Goal: Information Seeking & Learning: Learn about a topic

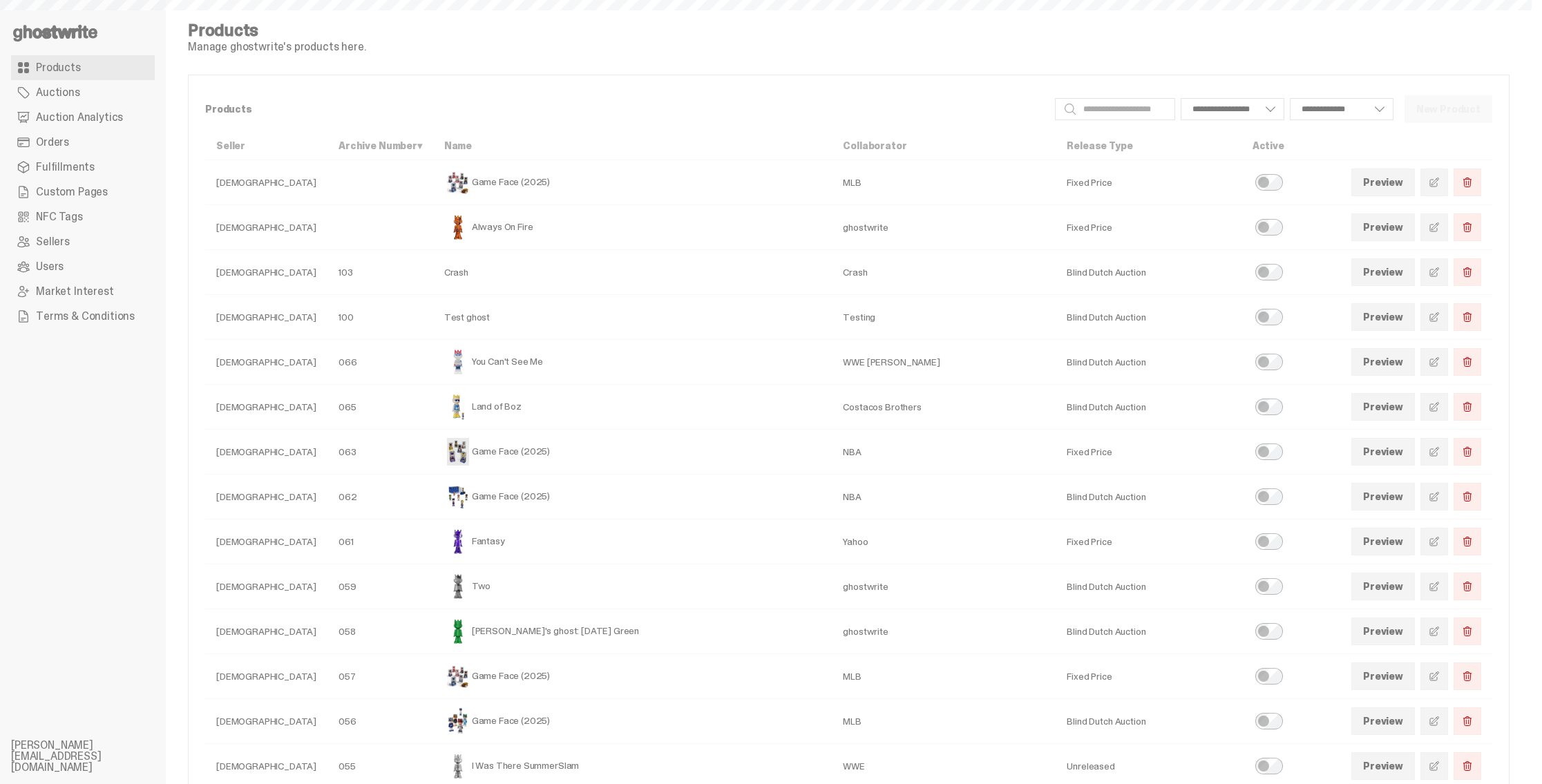
select select
click at [96, 118] on span "Auction Analytics" at bounding box center [79, 118] width 87 height 11
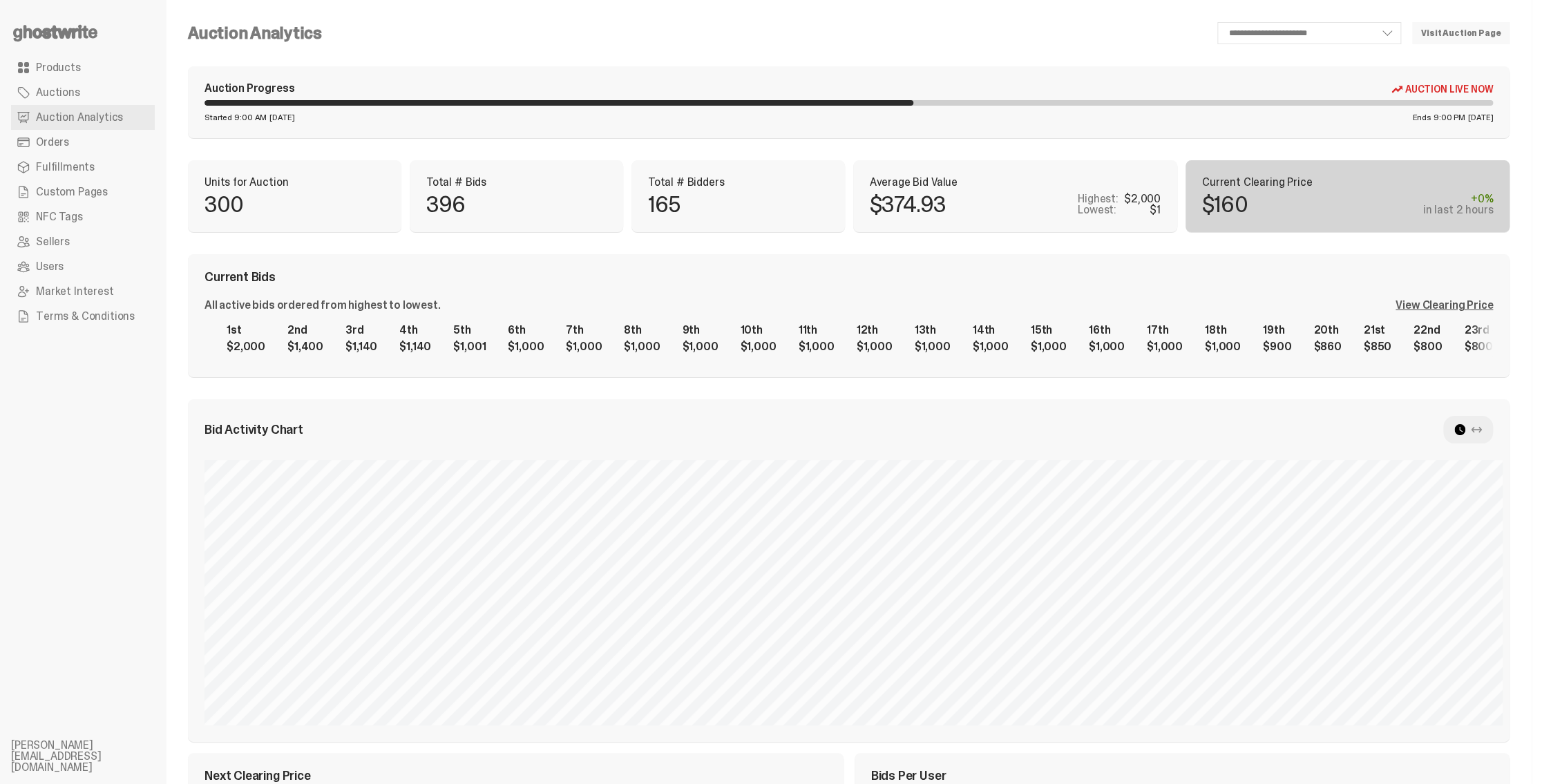
drag, startPoint x: 1392, startPoint y: 117, endPoint x: 1484, endPoint y: 118, distance: 92.0
click at [1484, 118] on div "Ends 9:00 PM [DATE]" at bounding box center [1452, 118] width 81 height 9
click at [1469, 120] on span "[DATE]" at bounding box center [1480, 118] width 25 height 9
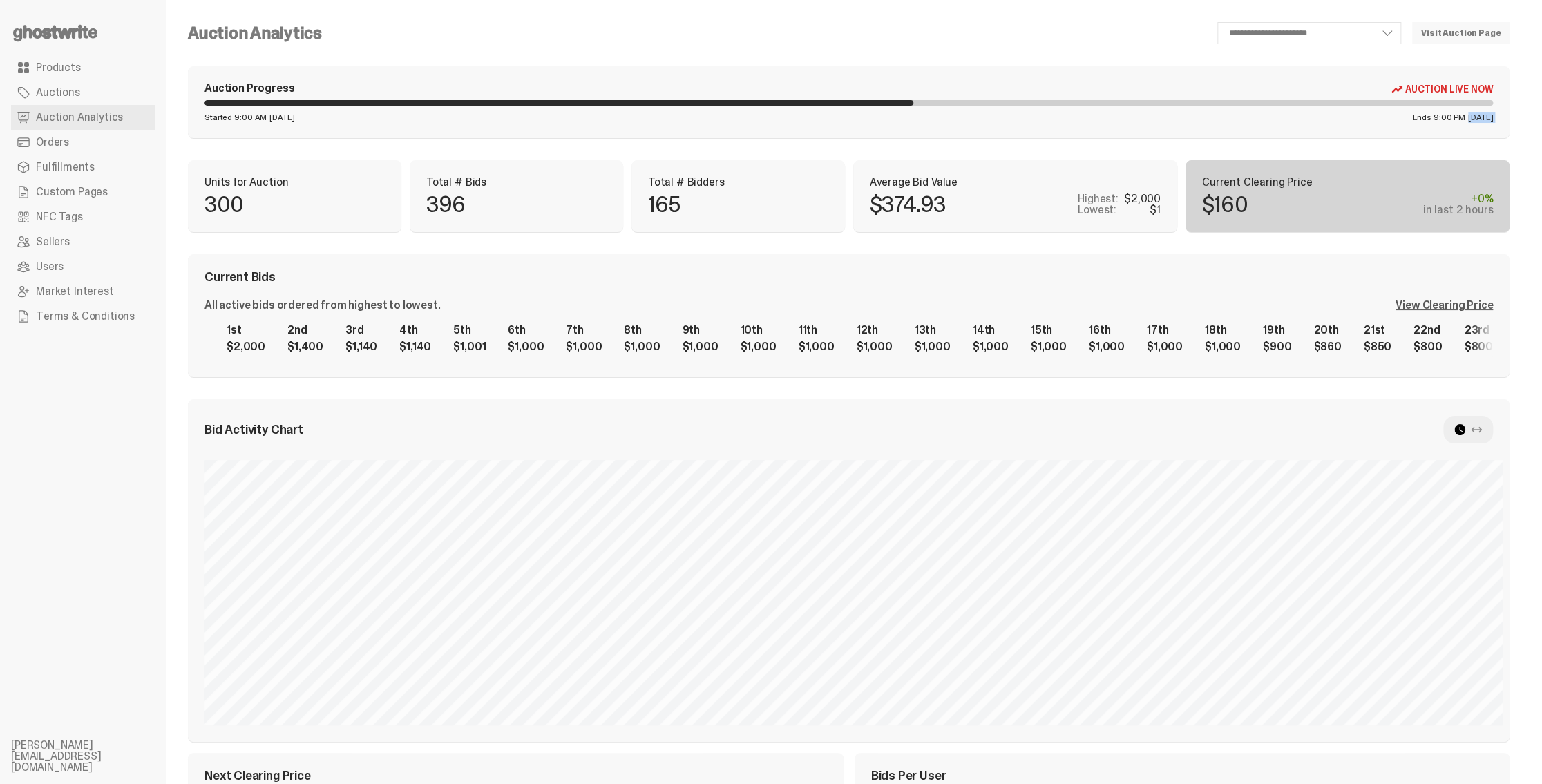
click at [1468, 118] on span "[DATE]" at bounding box center [1480, 118] width 25 height 9
